Goal: Transaction & Acquisition: Purchase product/service

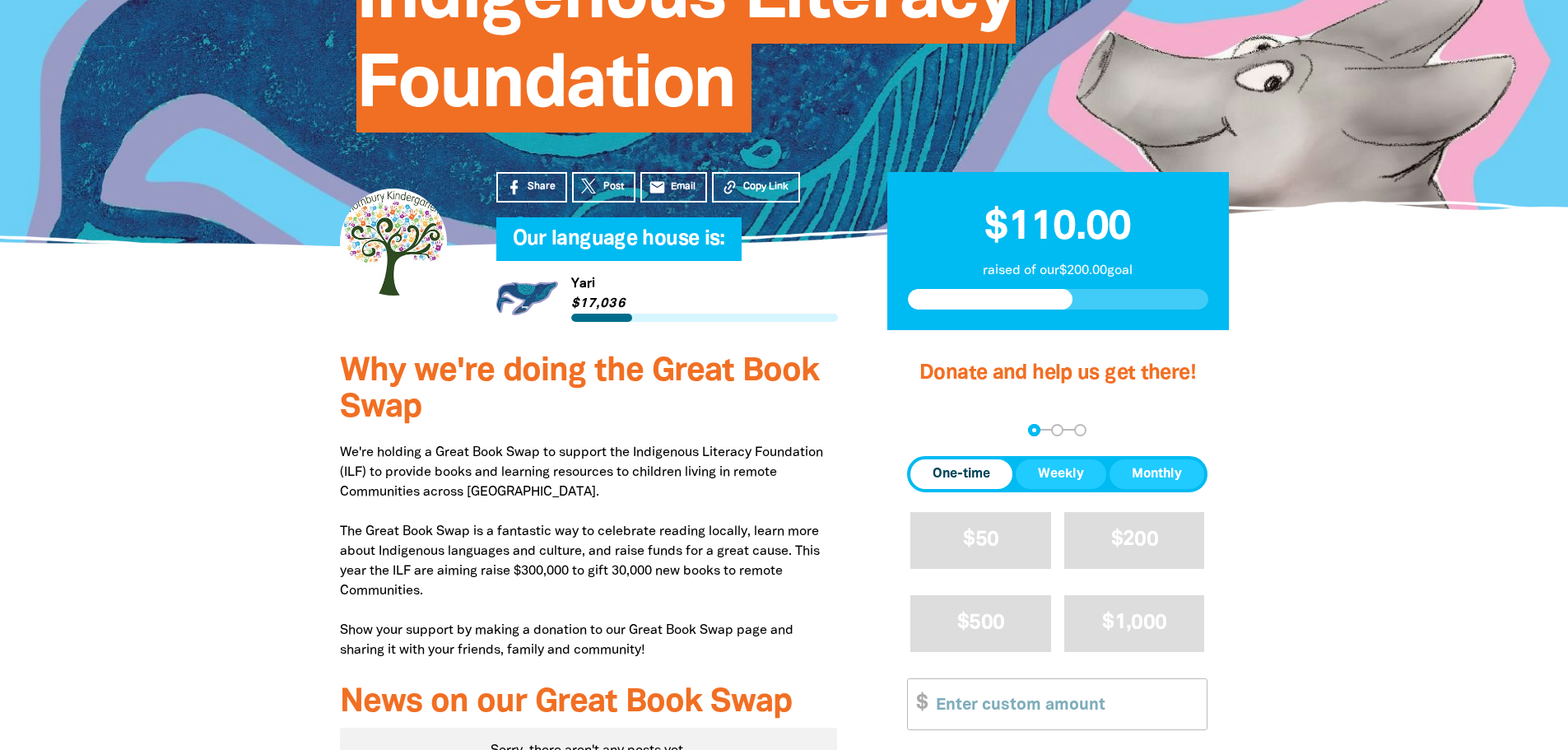
scroll to position [879, 0]
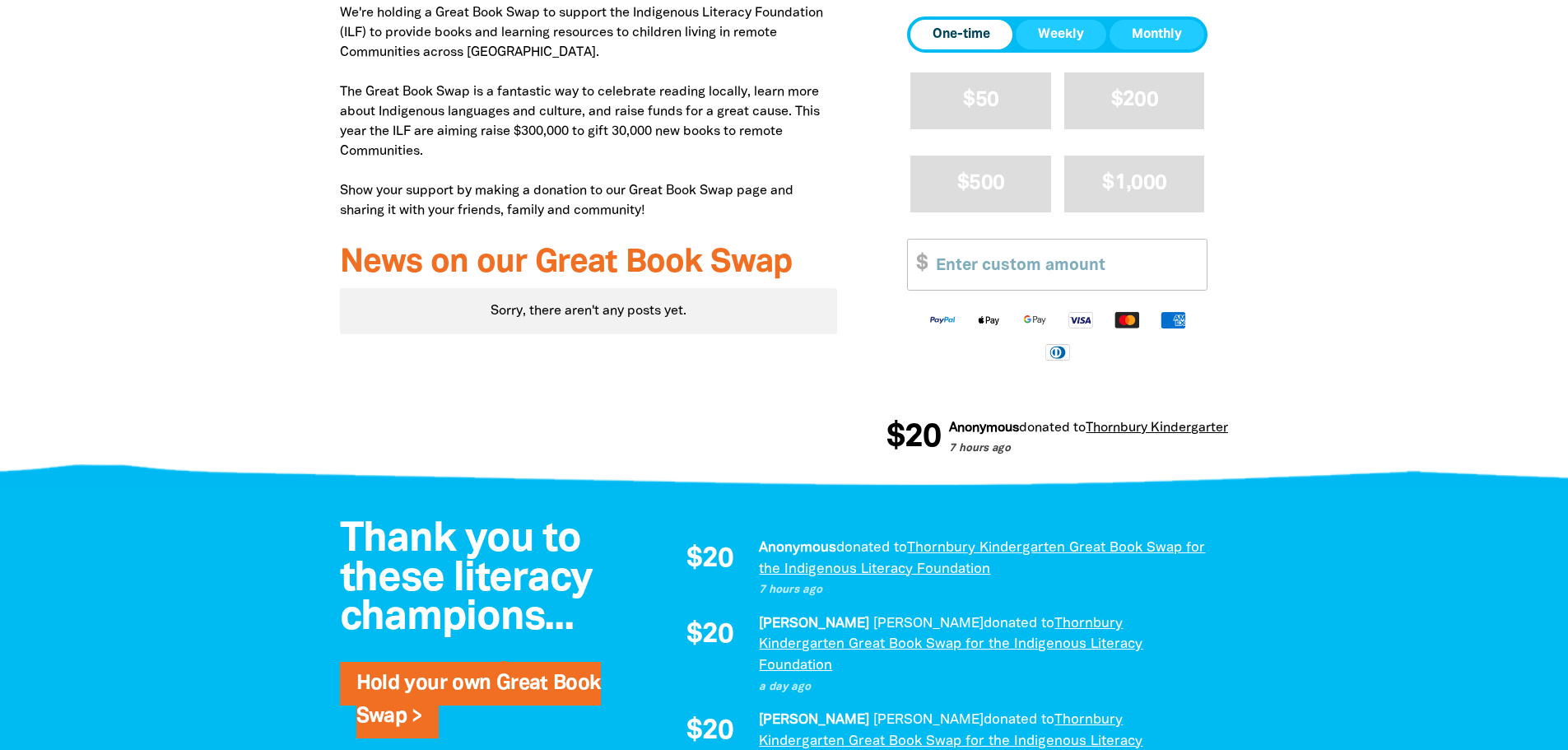
click at [974, 264] on input "Other Amount" at bounding box center [1066, 265] width 282 height 50
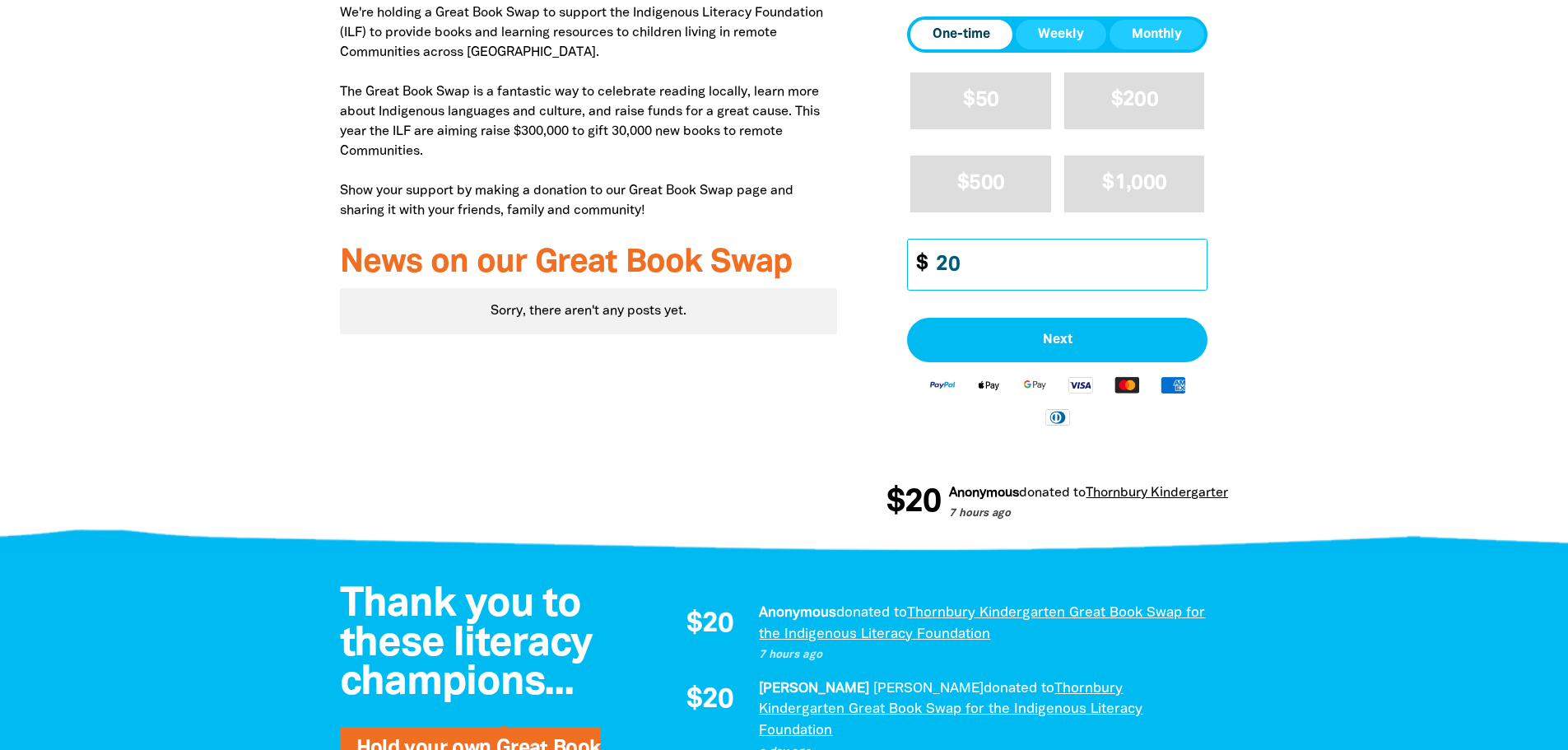
type input "20"
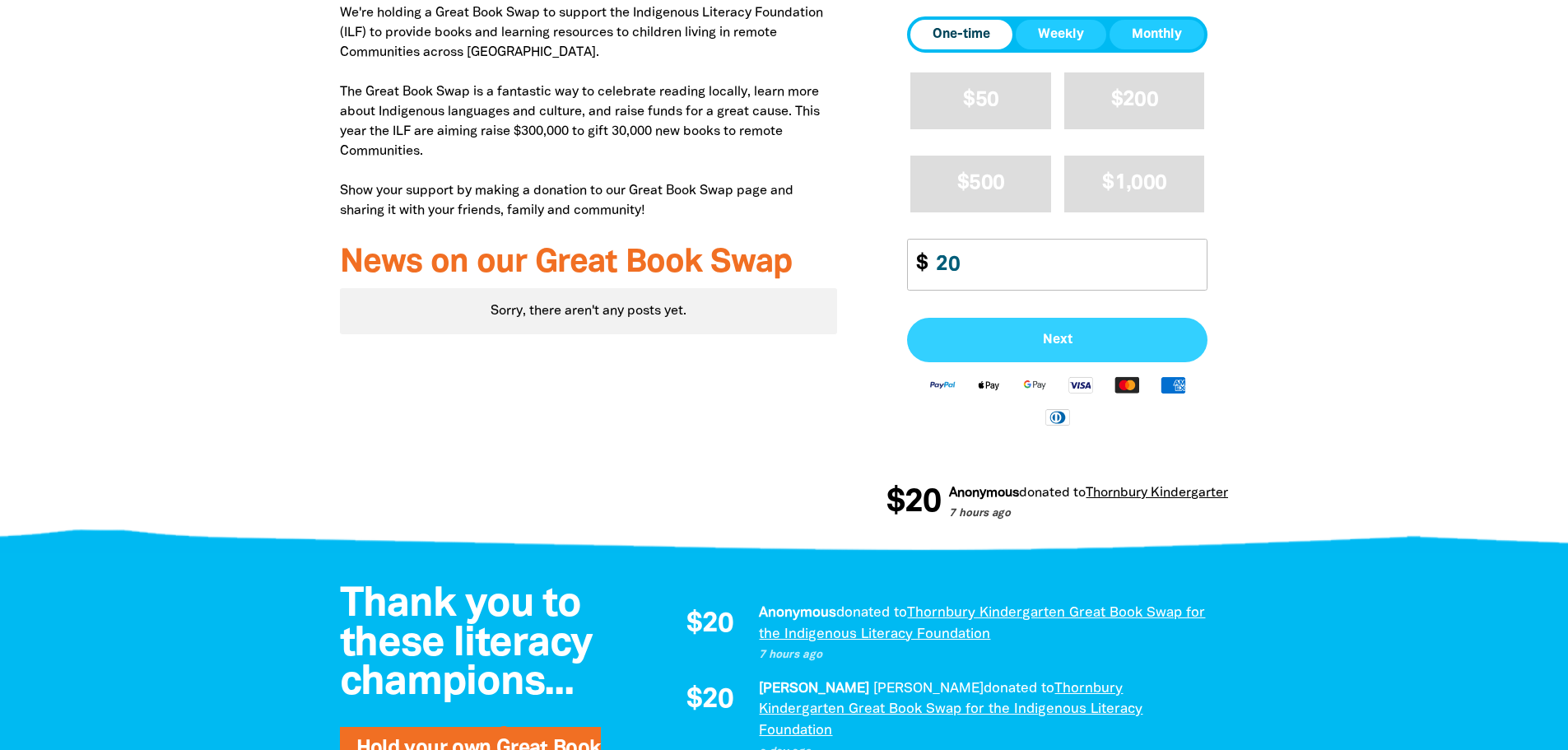
click at [983, 318] on button "Next" at bounding box center [1057, 340] width 301 height 45
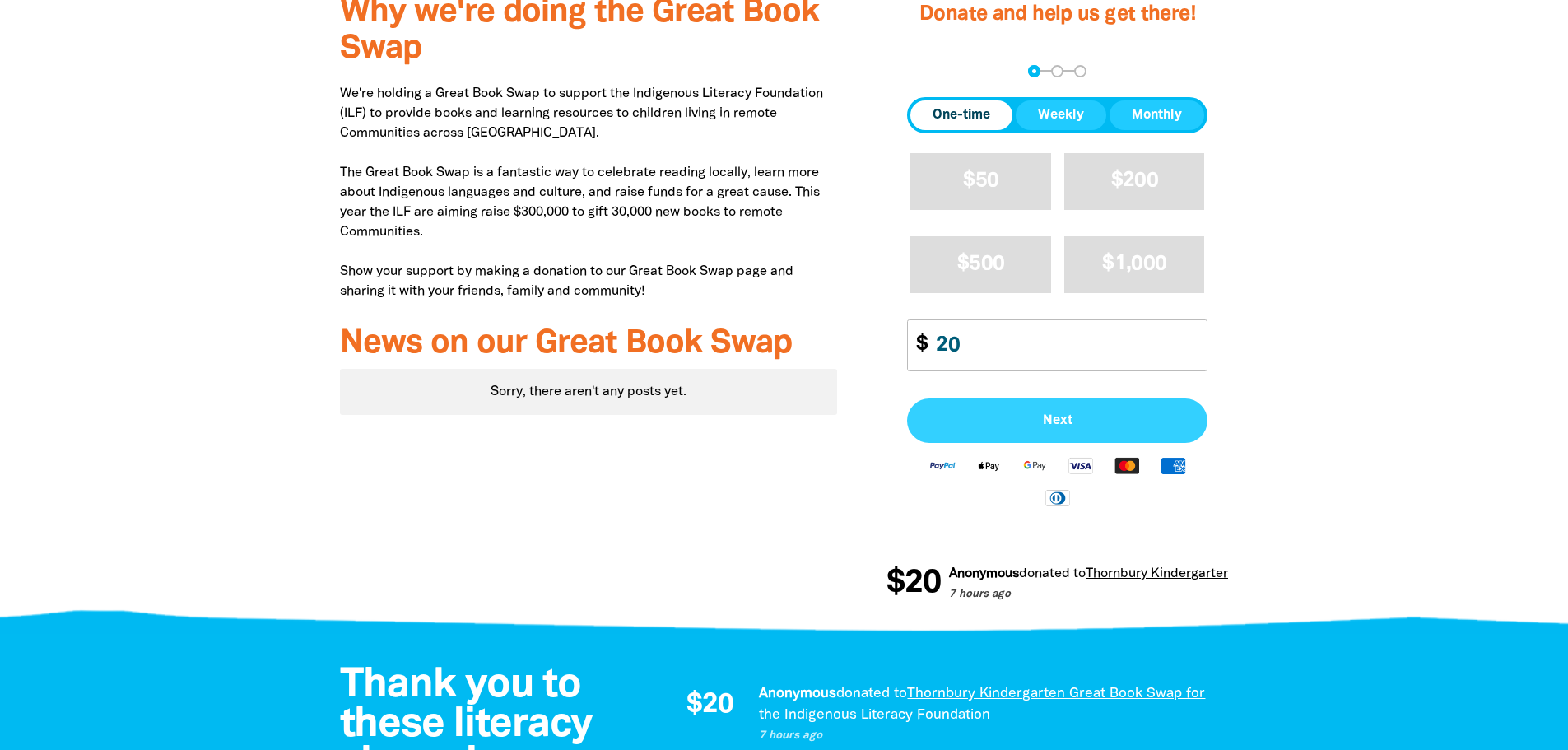
select select "AU"
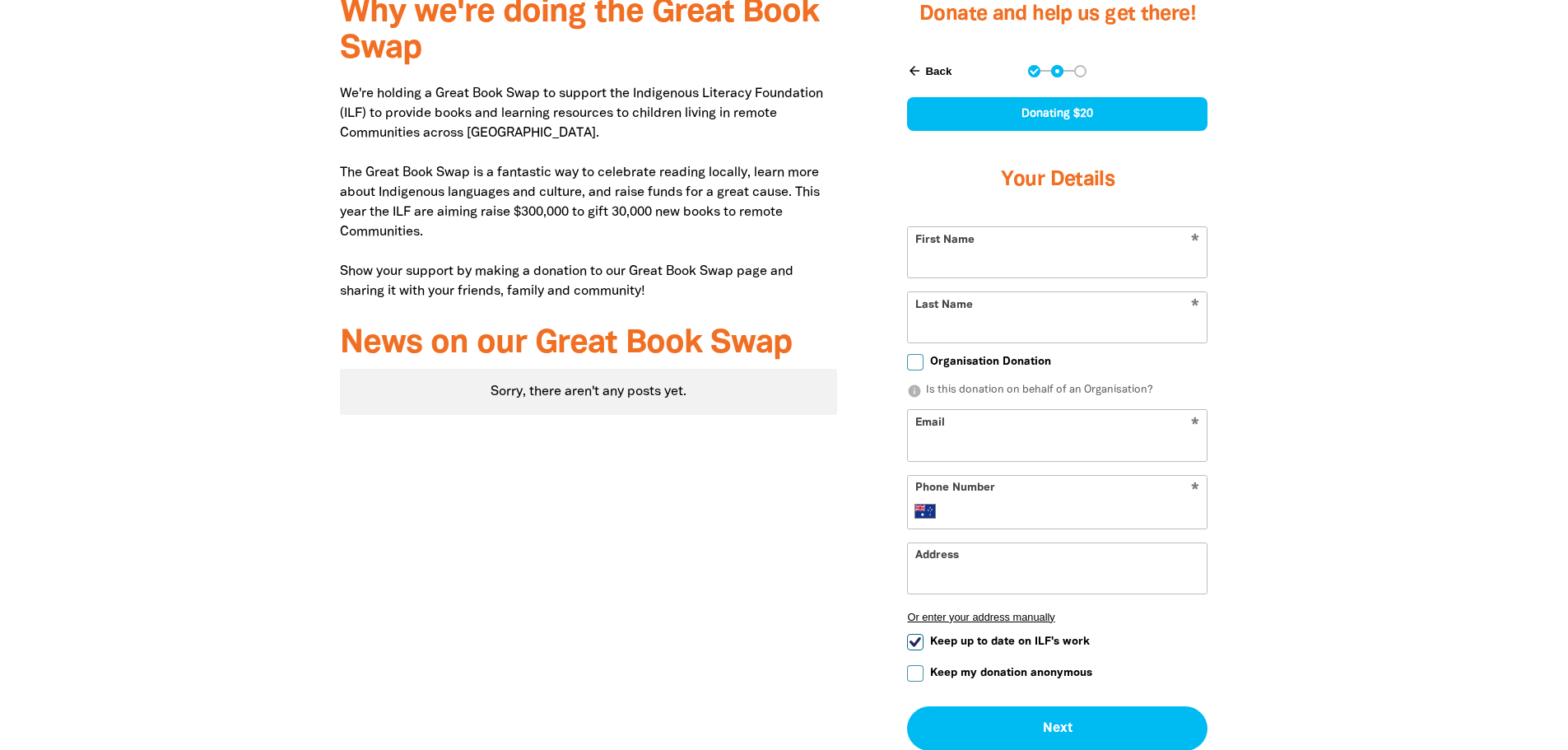
scroll to position [715, 0]
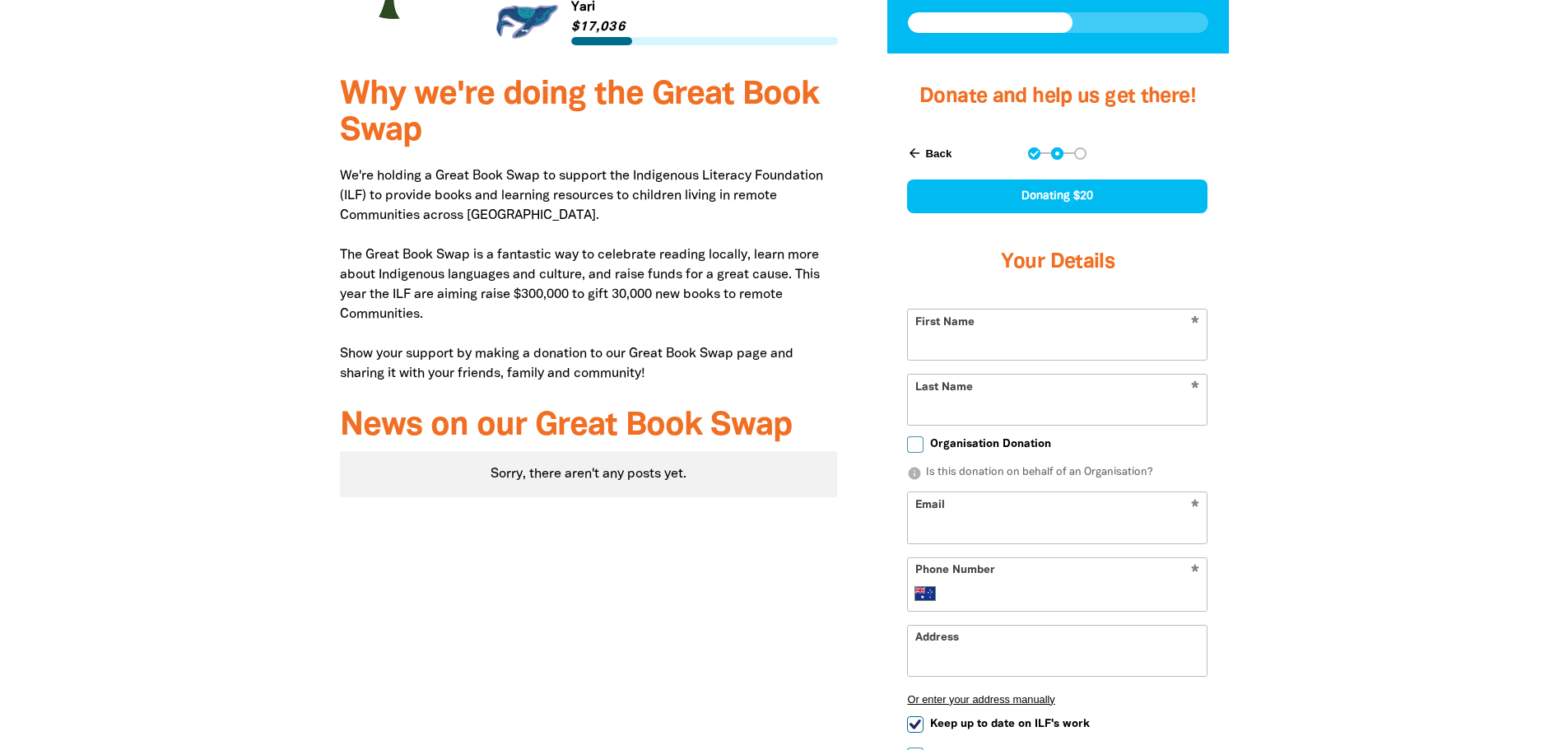
click at [1032, 343] on input "First Name" at bounding box center [1057, 334] width 299 height 50
type input "[PERSON_NAME]"
type input "Hehir"
type input "[EMAIL_ADDRESS][DOMAIN_NAME]"
click at [1013, 579] on div "* Phone Number International [GEOGRAPHIC_DATA] [GEOGRAPHIC_DATA] [GEOGRAPHIC_DA…" at bounding box center [1057, 585] width 301 height 54
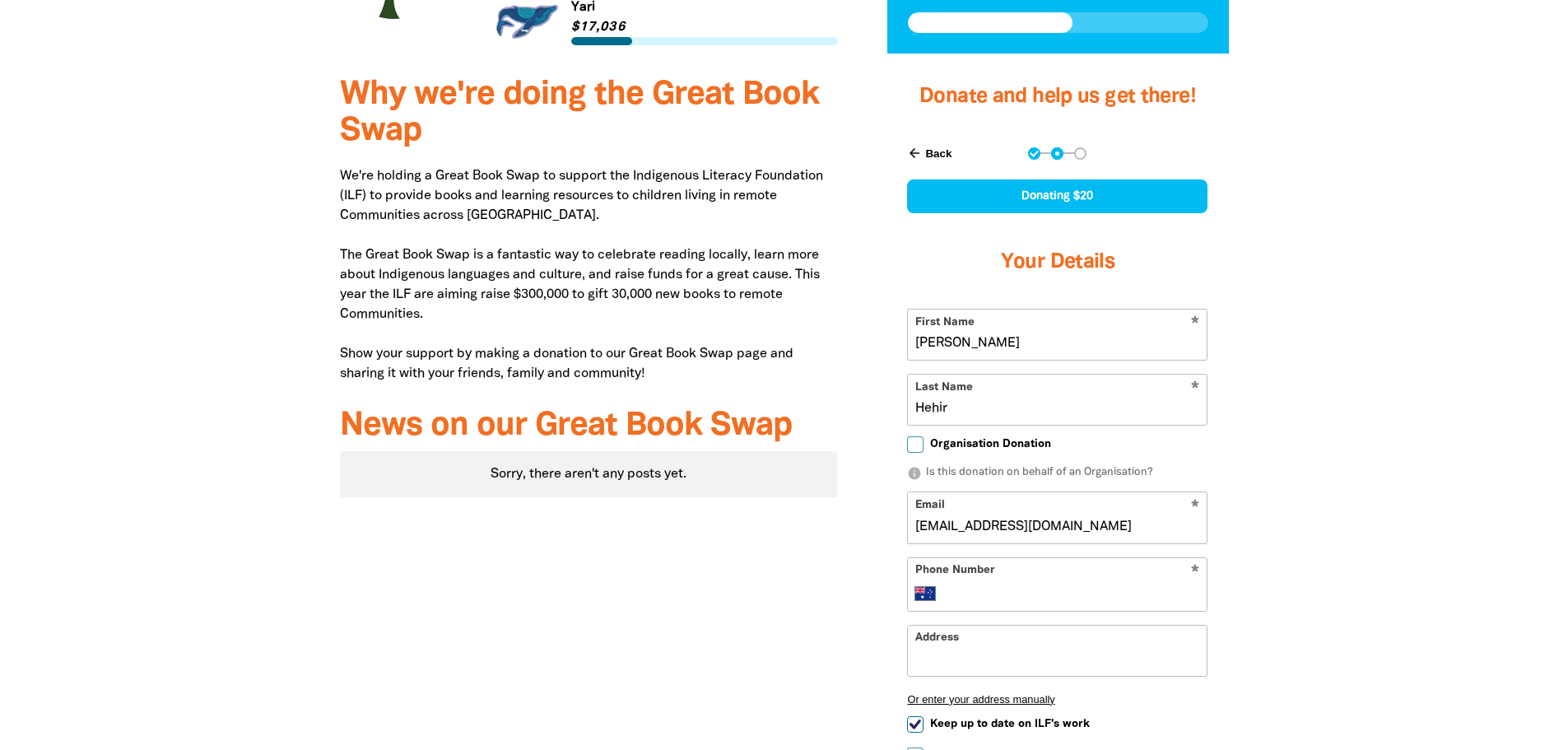
click at [995, 597] on input "Phone Number" at bounding box center [1074, 593] width 252 height 20
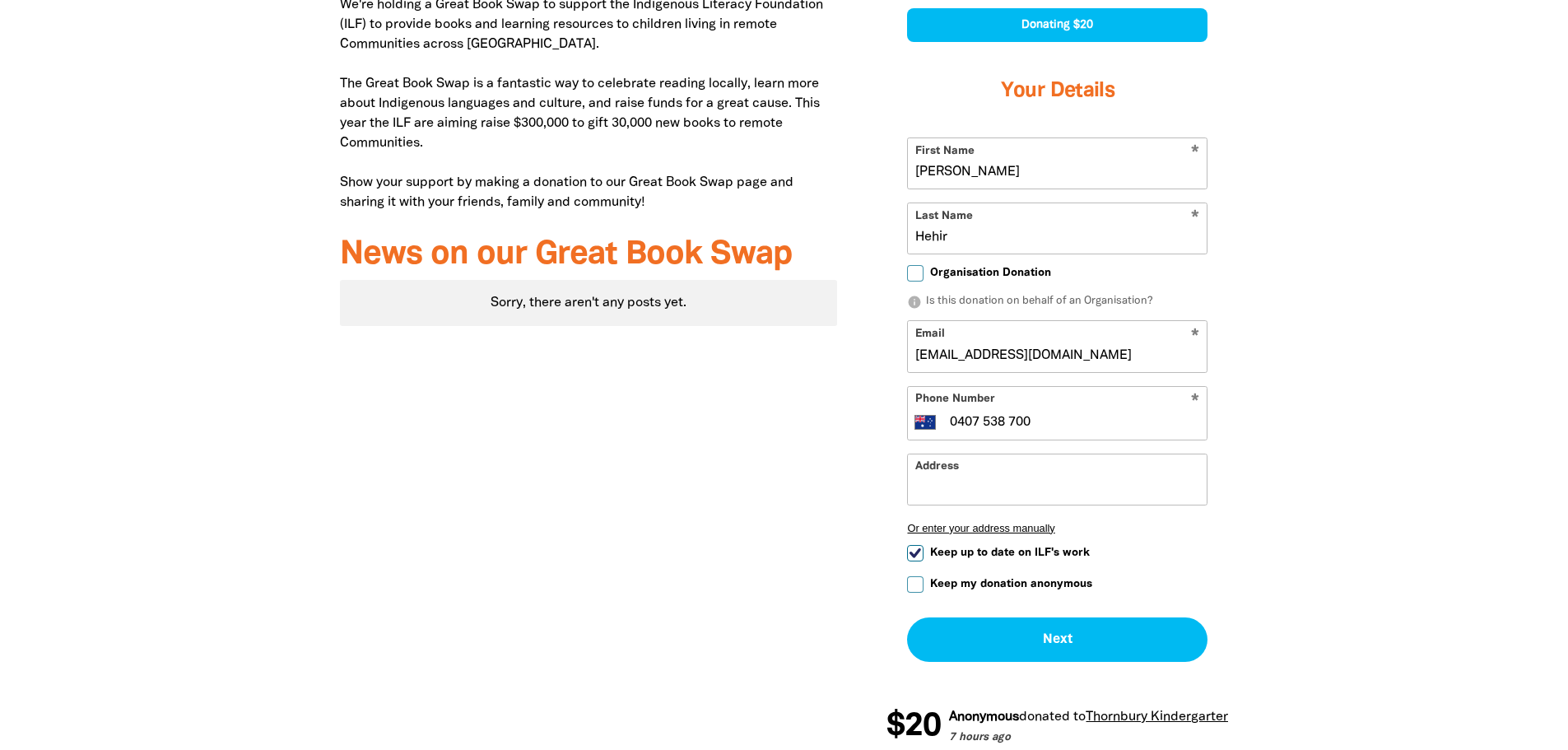
scroll to position [887, 0]
type input "0407 538 700"
click at [915, 552] on input "Keep up to date on ILF's work" at bounding box center [915, 553] width 17 height 17
checkbox input "false"
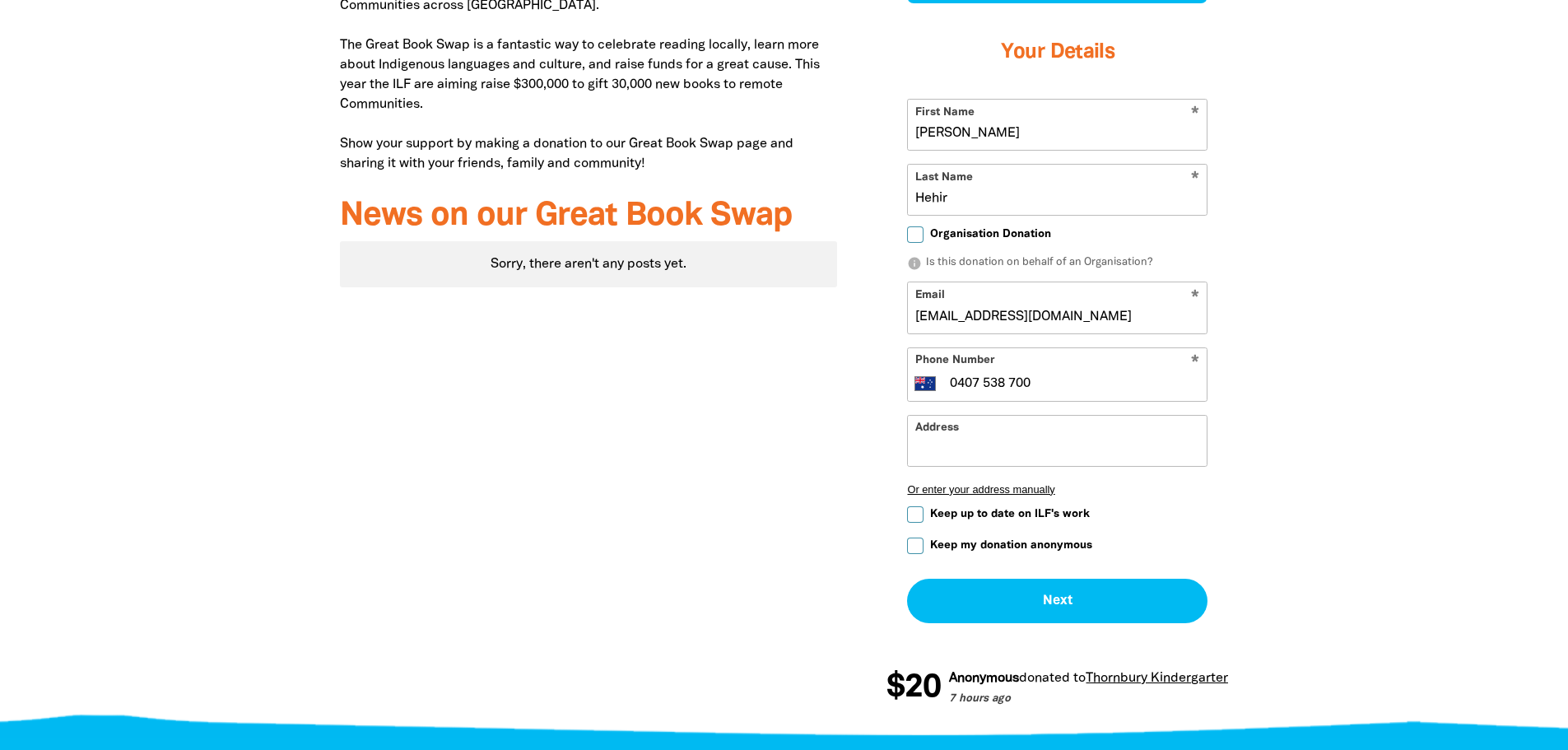
scroll to position [927, 0]
click at [969, 457] on input "Address" at bounding box center [1057, 440] width 299 height 50
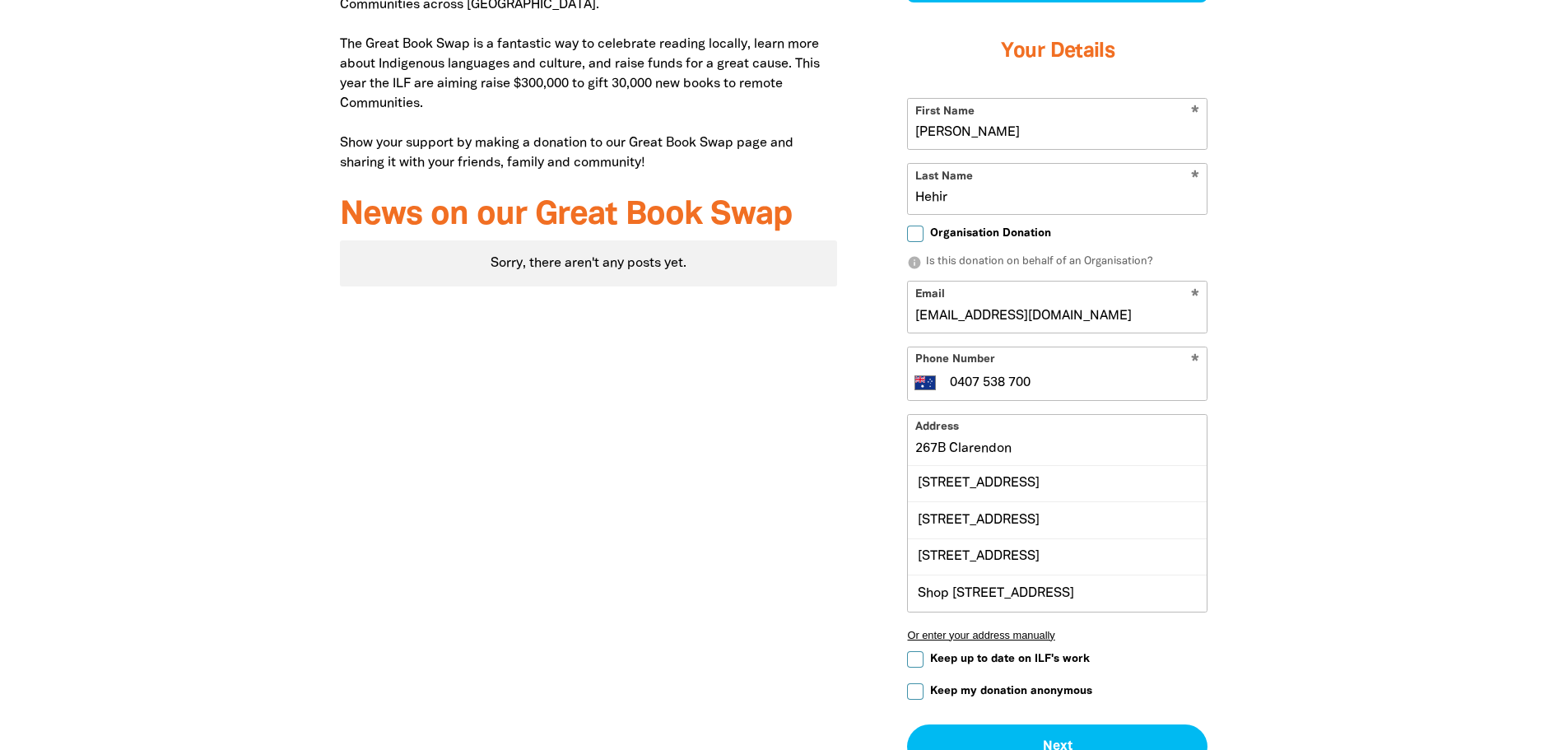
click at [969, 500] on div "[STREET_ADDRESS]" at bounding box center [1057, 484] width 299 height 35
type input "[STREET_ADDRESS]"
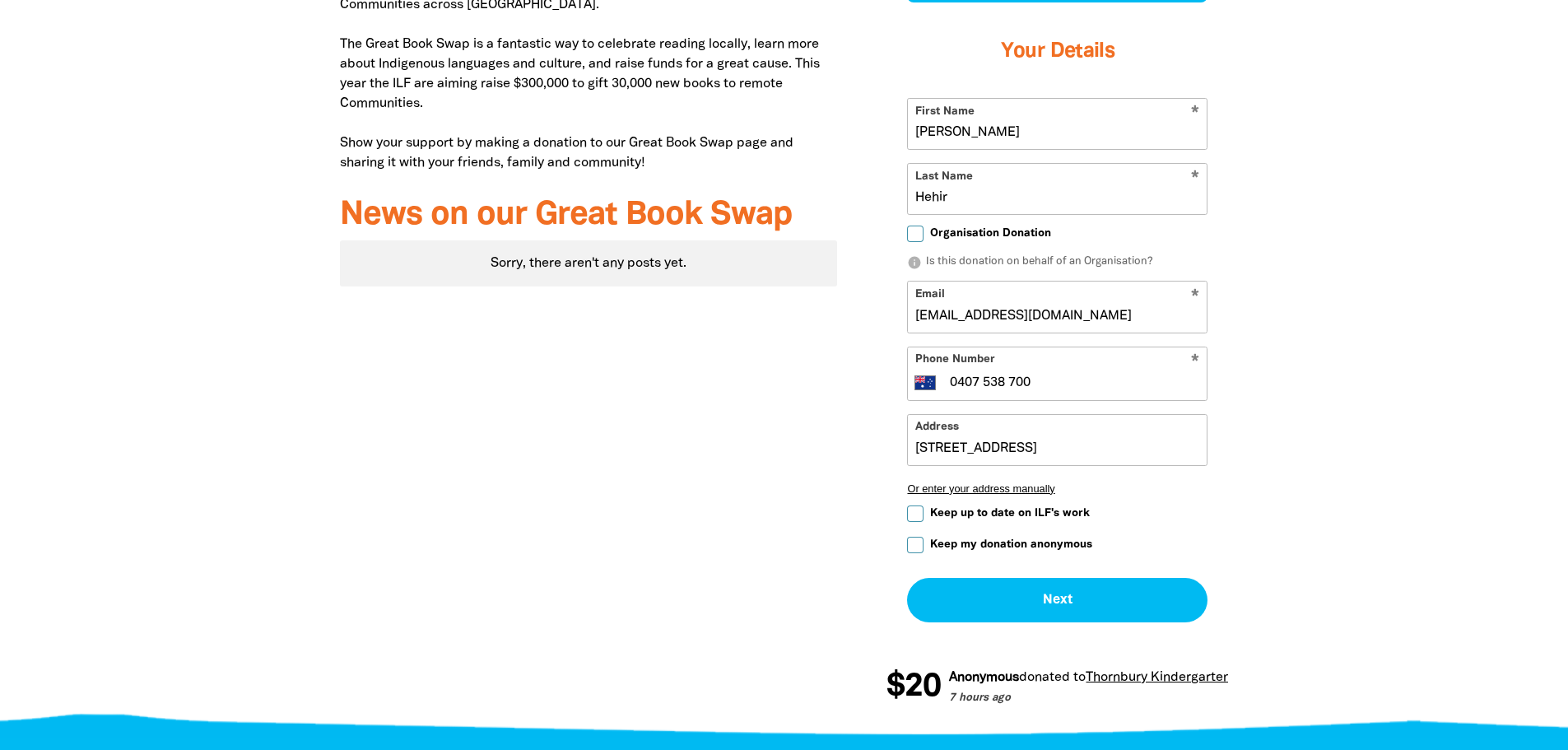
click at [939, 448] on input "[STREET_ADDRESS]" at bounding box center [1057, 440] width 299 height 50
click at [804, 460] on div "Why we're doing the Great Book Swap We're holding a Great Book Swap to support …" at bounding box center [589, 290] width 547 height 879
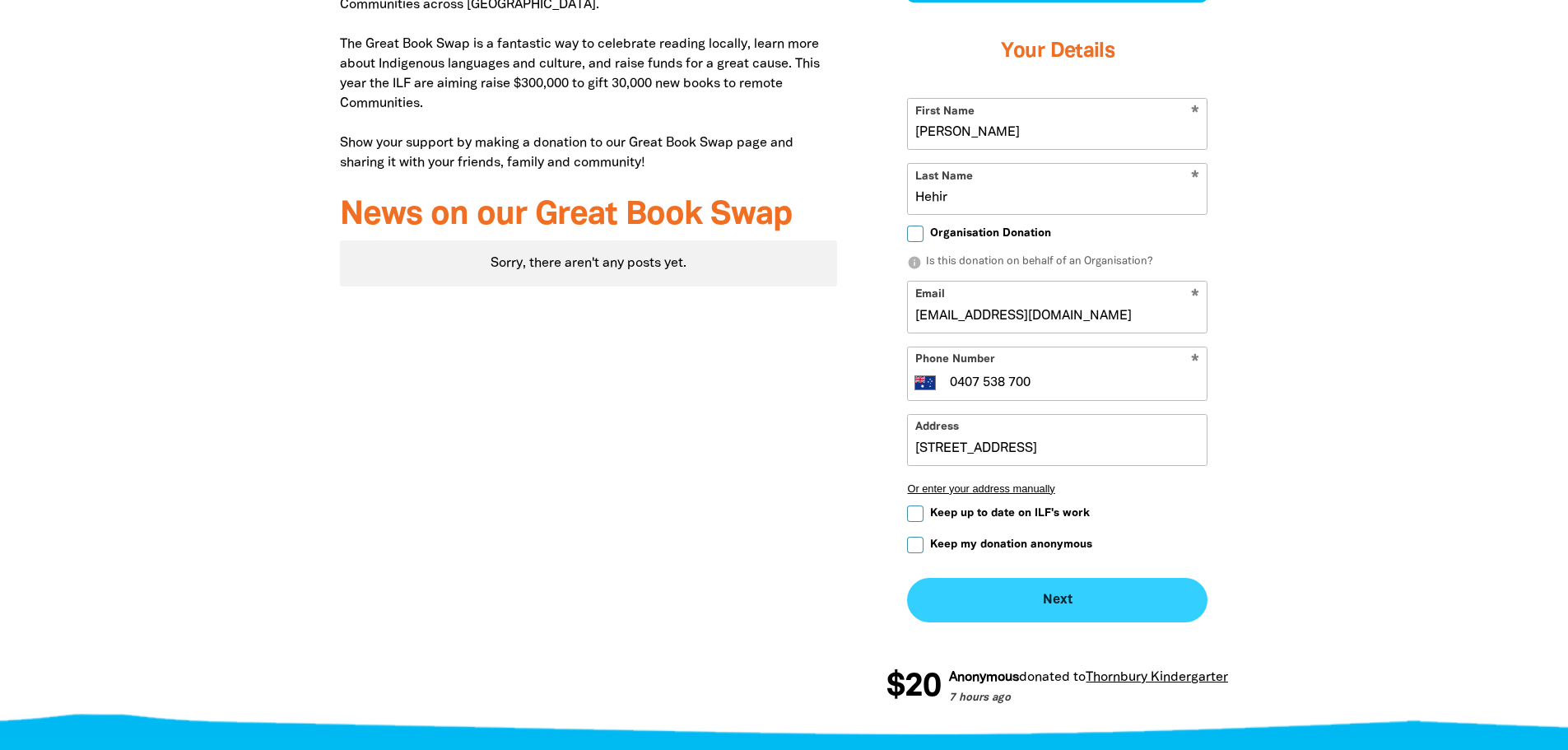
click at [955, 587] on button "Next chevron_right" at bounding box center [1057, 601] width 301 height 45
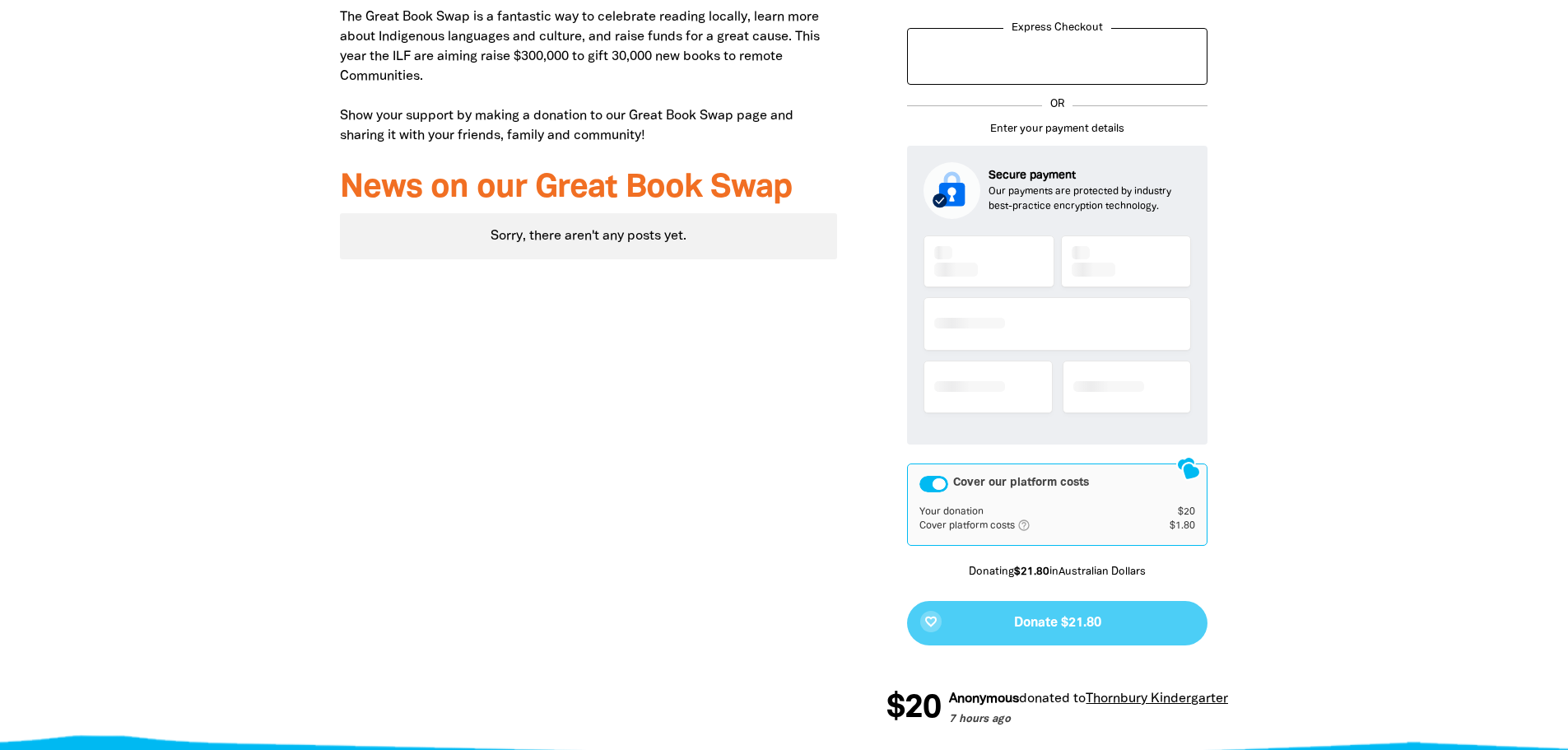
scroll to position [955, 0]
